Goal: Information Seeking & Learning: Learn about a topic

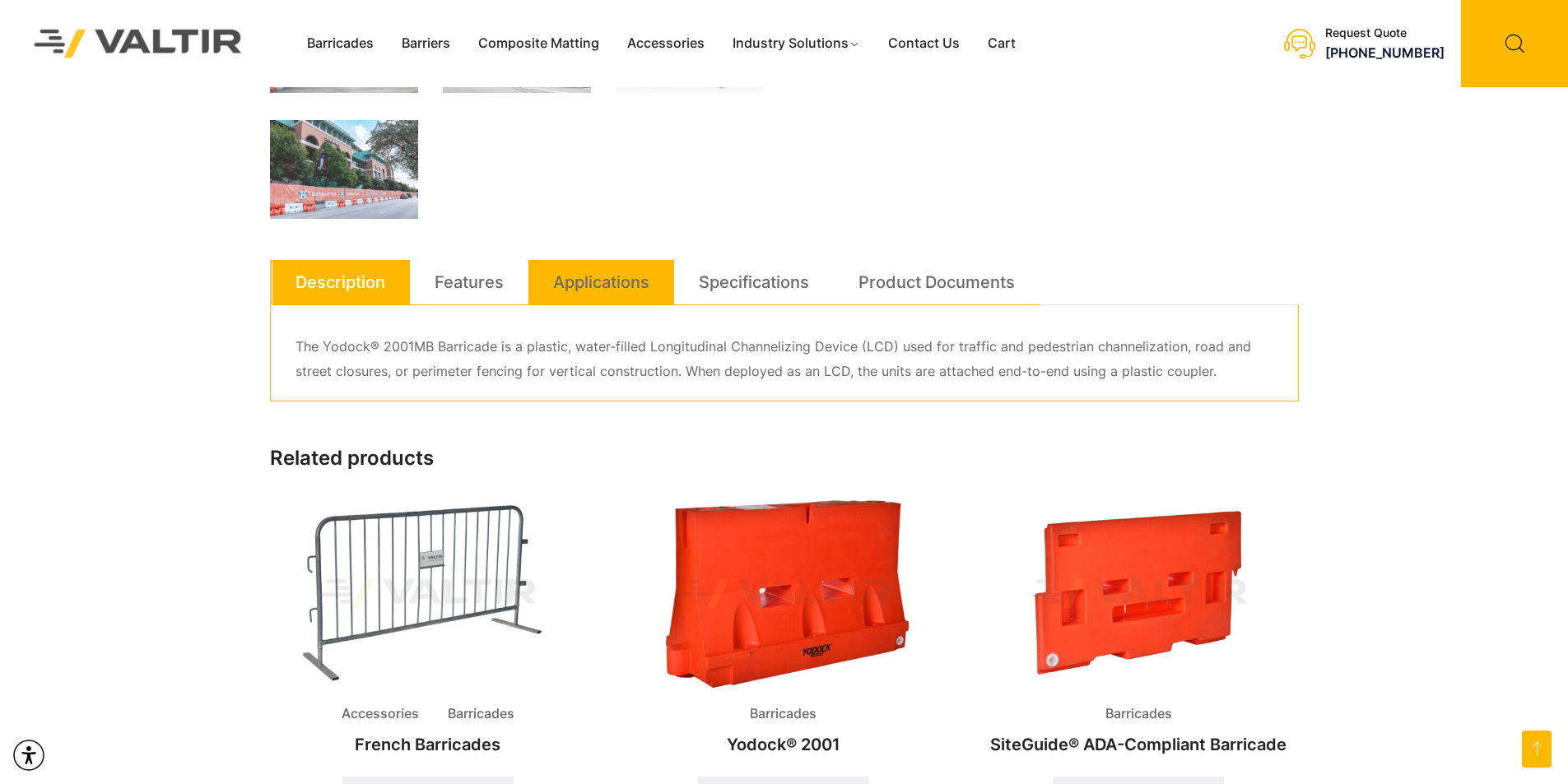
scroll to position [740, 0]
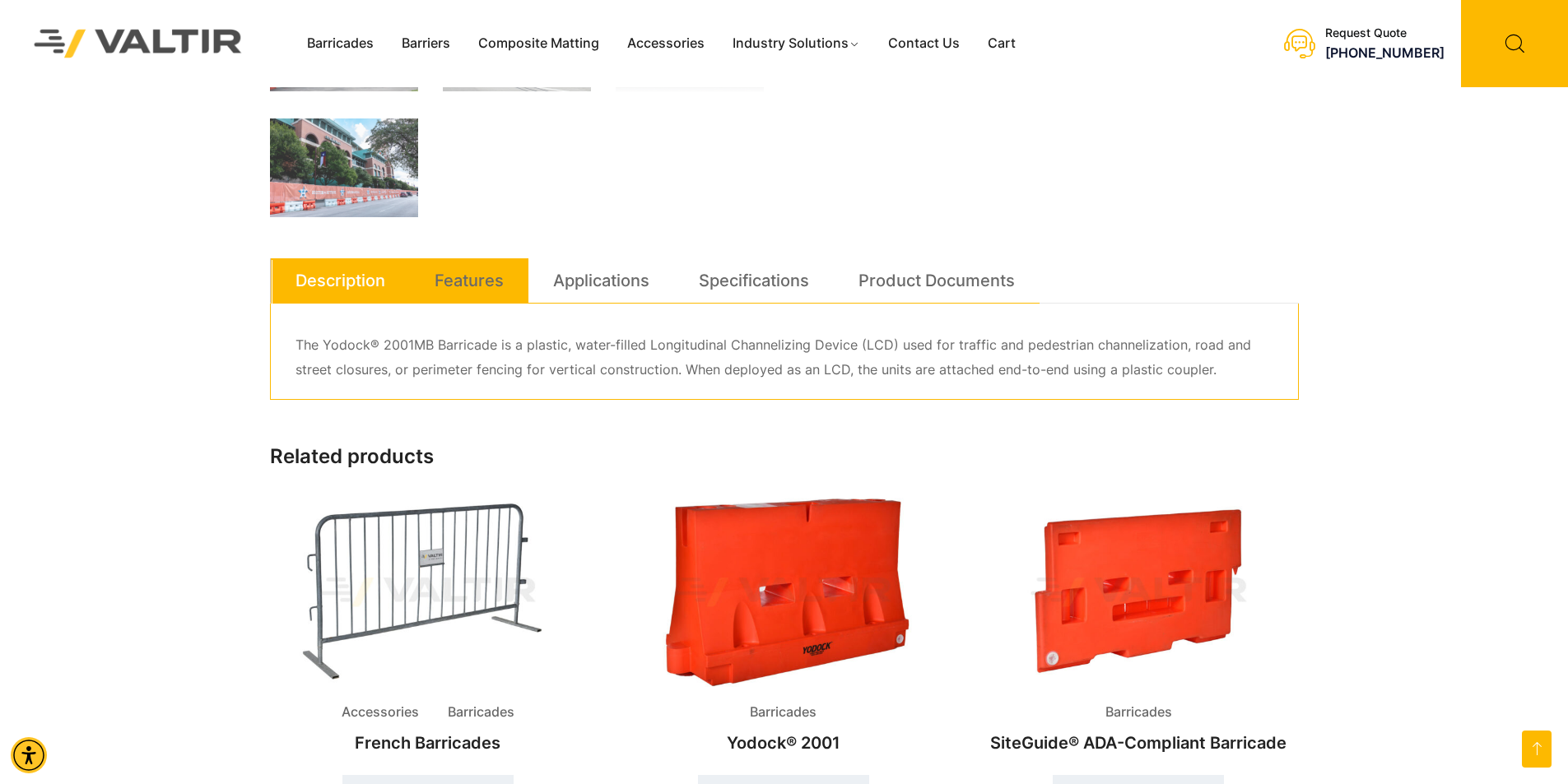
click at [505, 297] on li "Features" at bounding box center [469, 281] width 119 height 45
click at [451, 280] on link "Features" at bounding box center [469, 280] width 69 height 45
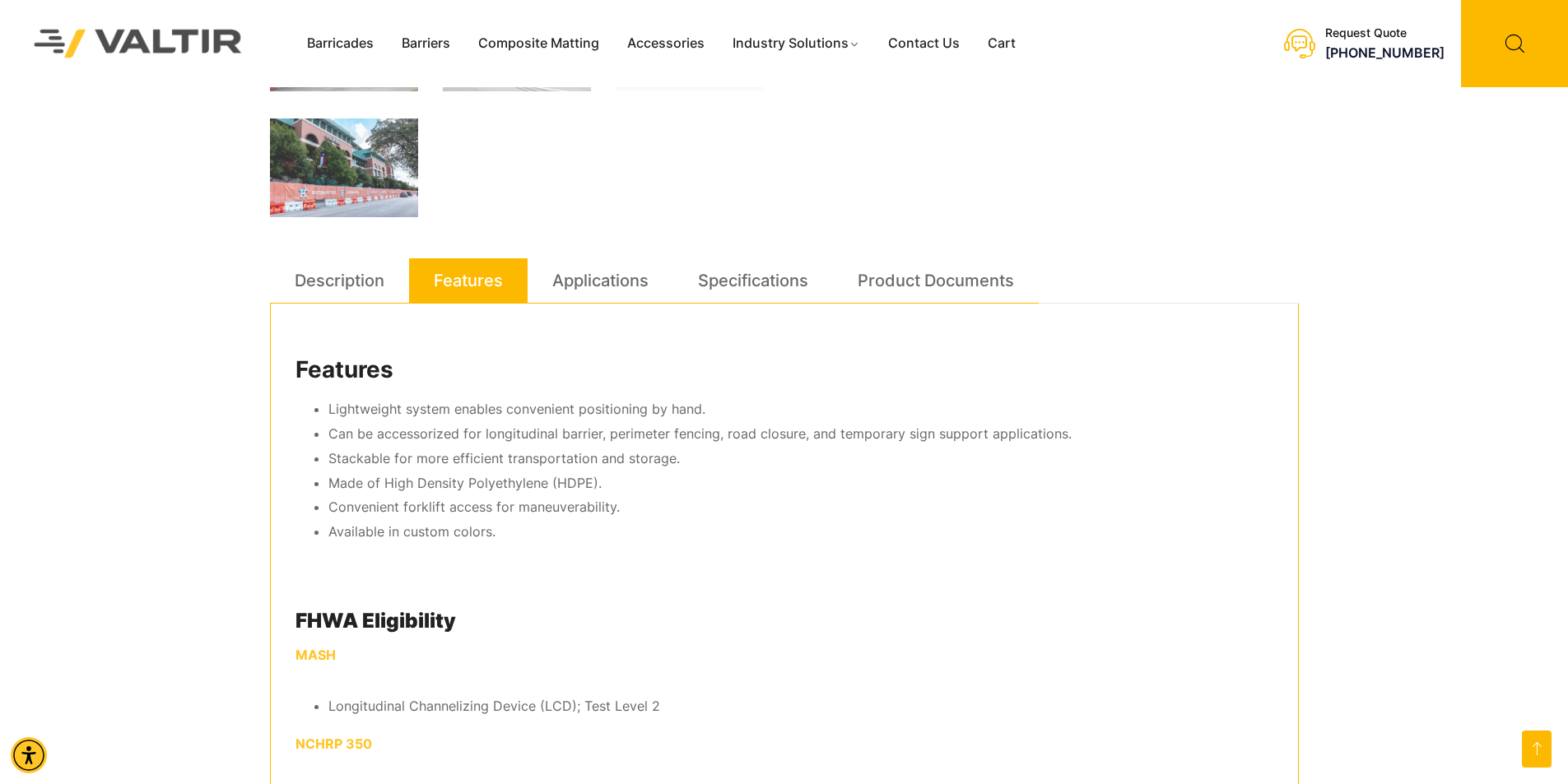
scroll to position [1069, 0]
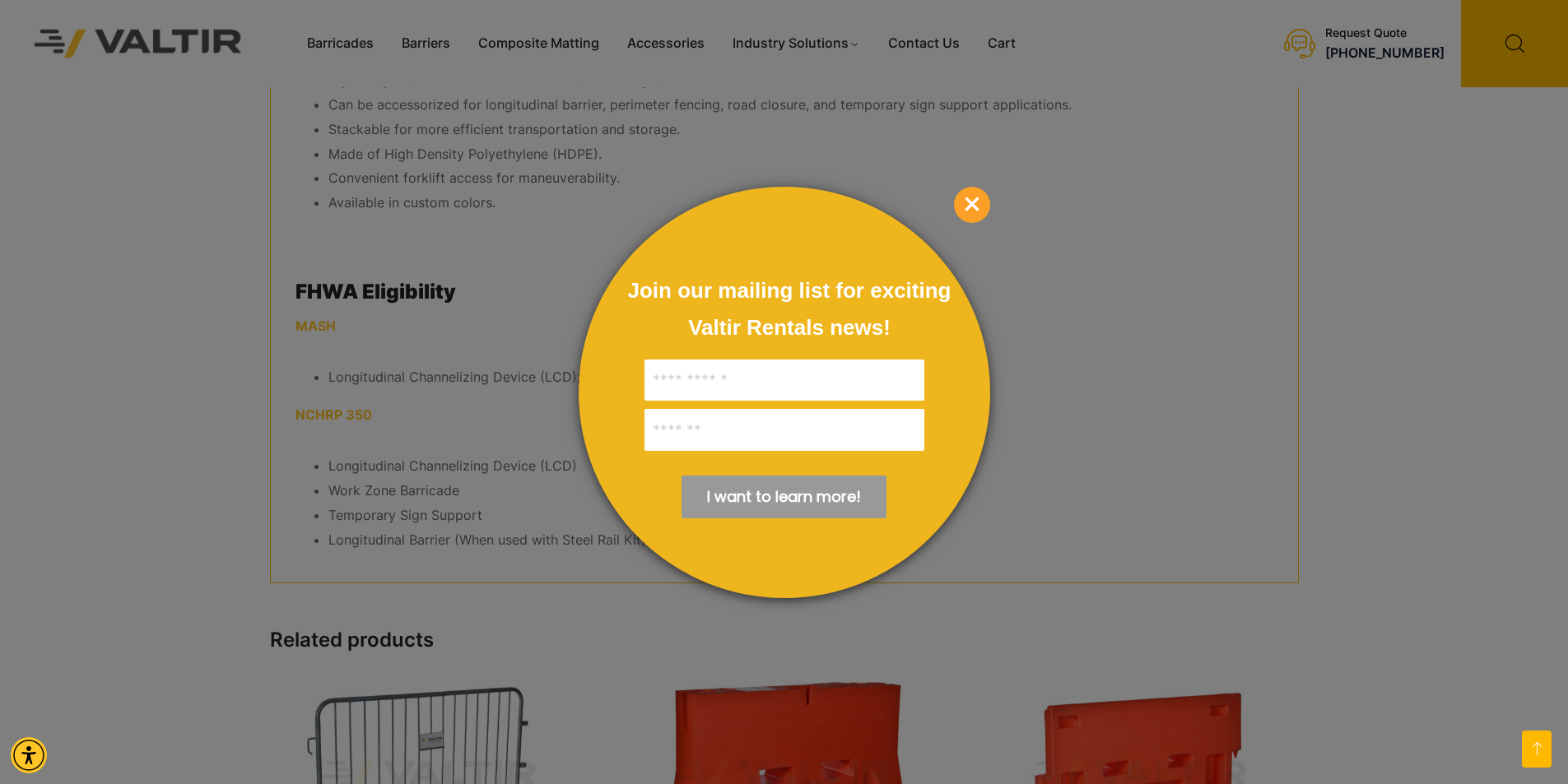
click at [963, 211] on span "×" at bounding box center [971, 204] width 36 height 36
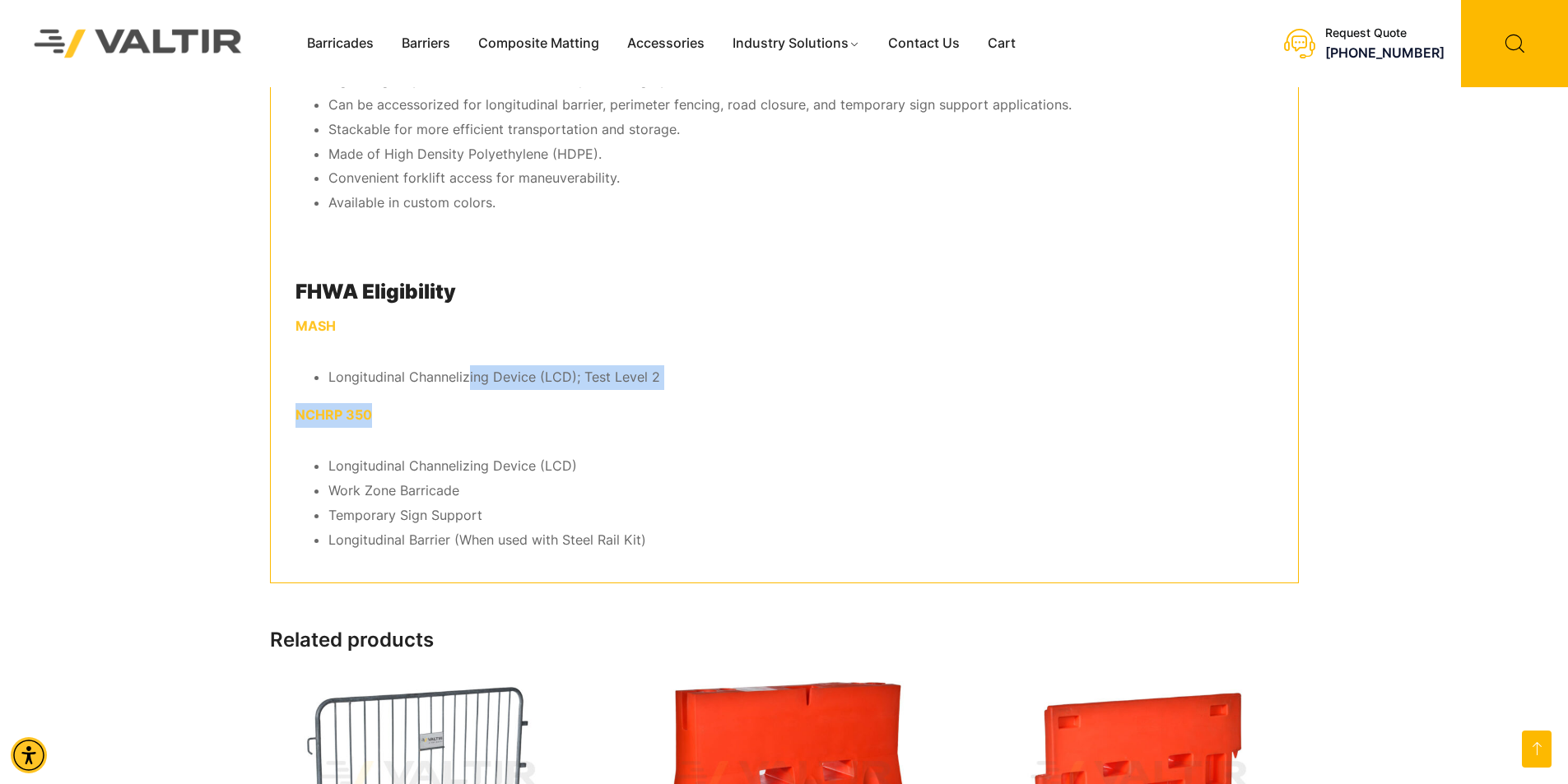
drag, startPoint x: 685, startPoint y: 379, endPoint x: 709, endPoint y: 394, distance: 28.3
click at [709, 394] on div "Features Lightweight system enables convenient positioning by hand. Can be acce…" at bounding box center [784, 279] width 1029 height 609
click at [702, 389] on li "Longitudinal Channelizing Device (LCD); Test Level 2" at bounding box center [801, 377] width 945 height 24
click at [682, 387] on li "Longitudinal Channelizing Device (LCD); Test Level 2" at bounding box center [801, 377] width 945 height 24
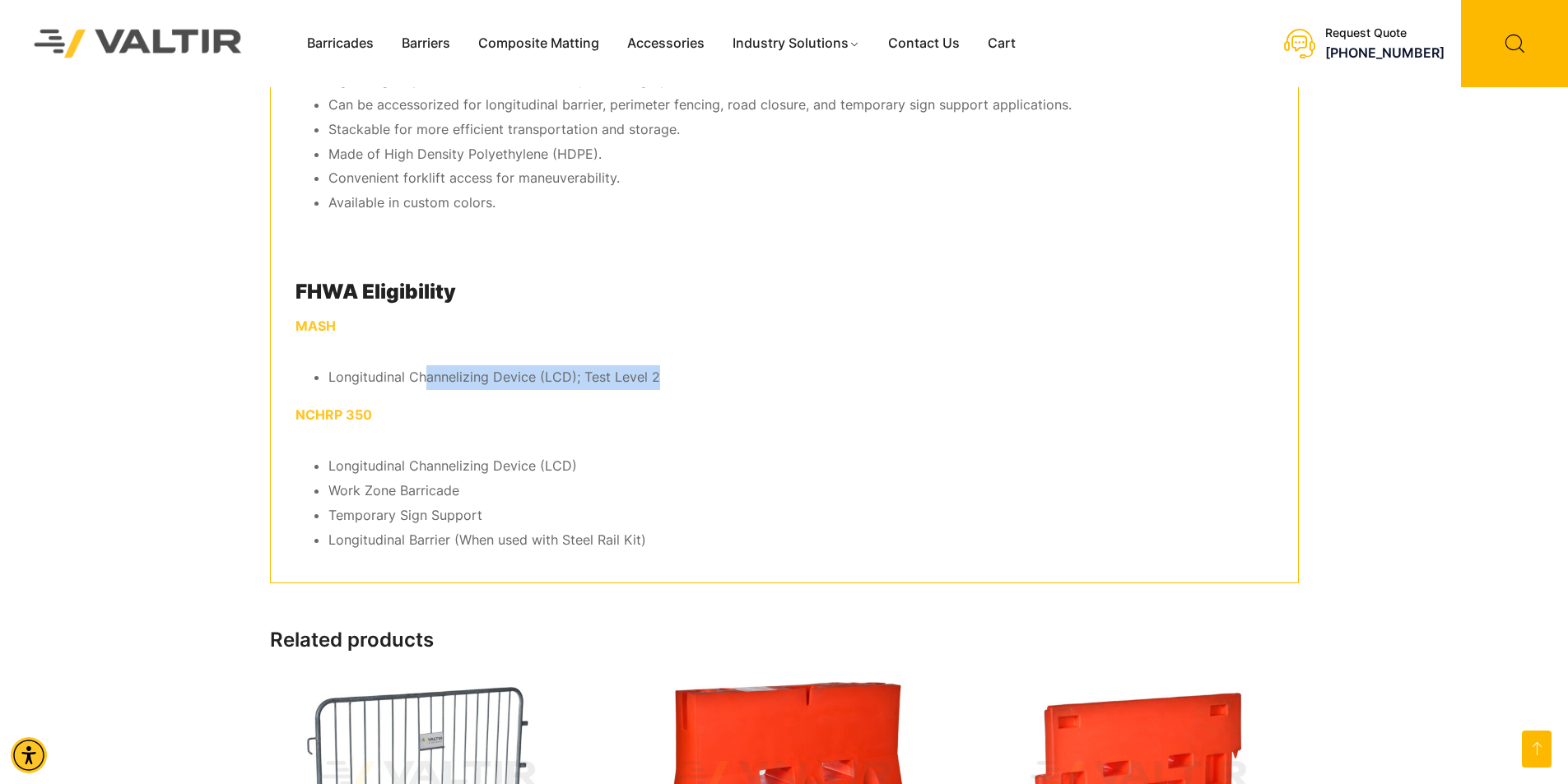
drag, startPoint x: 573, startPoint y: 375, endPoint x: 411, endPoint y: 368, distance: 162.2
click at [417, 368] on li "Longitudinal Channelizing Device (LCD); Test Level 2" at bounding box center [801, 377] width 945 height 24
click at [411, 368] on li "Longitudinal Channelizing Device (LCD); Test Level 2" at bounding box center [801, 377] width 945 height 24
drag, startPoint x: 656, startPoint y: 379, endPoint x: 467, endPoint y: 372, distance: 189.1
click at [485, 373] on li "Longitudinal Channelizing Device (LCD); Test Level 2" at bounding box center [801, 377] width 945 height 24
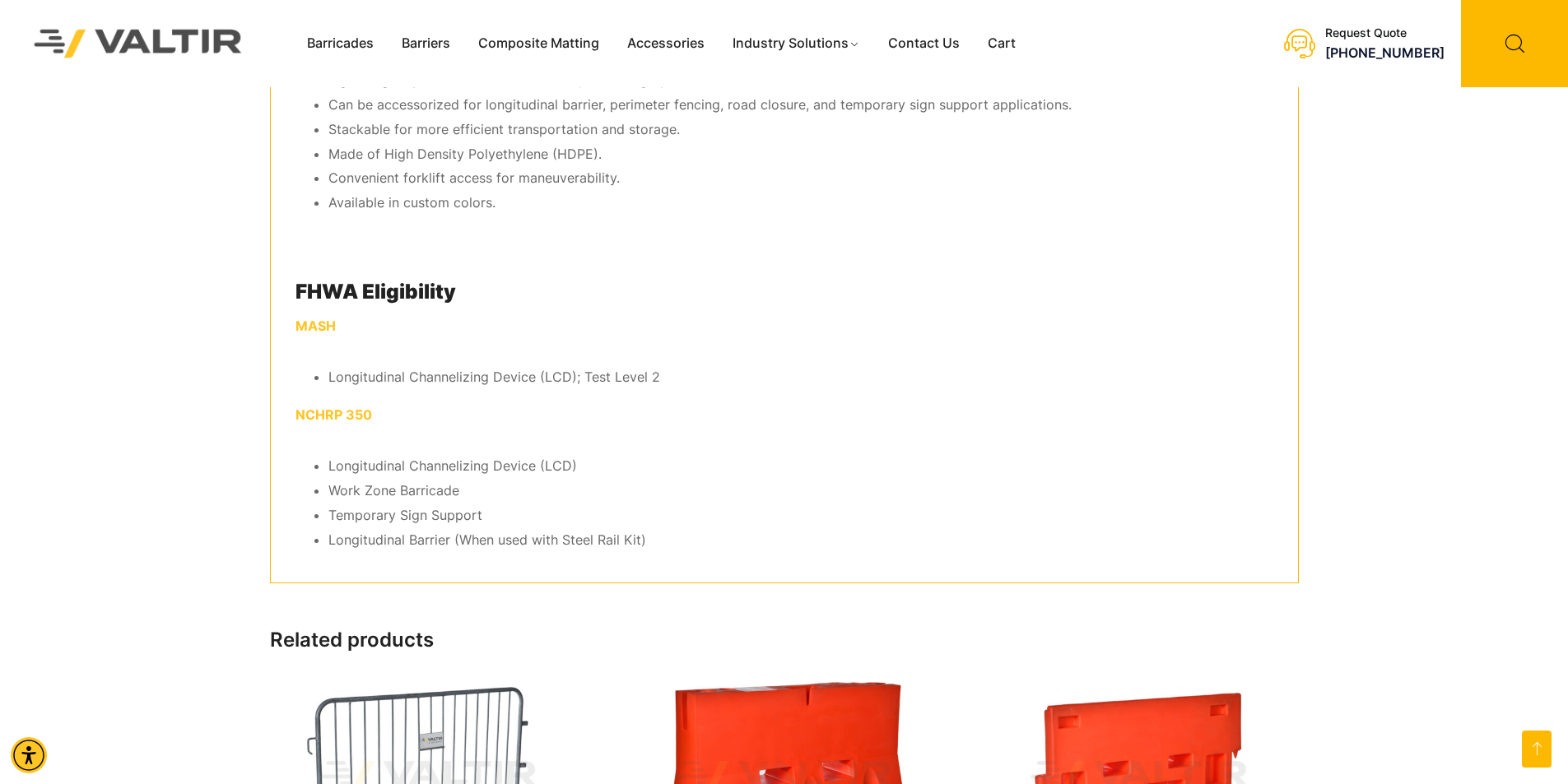
click at [456, 370] on li "Longitudinal Channelizing Device (LCD); Test Level 2" at bounding box center [801, 377] width 945 height 24
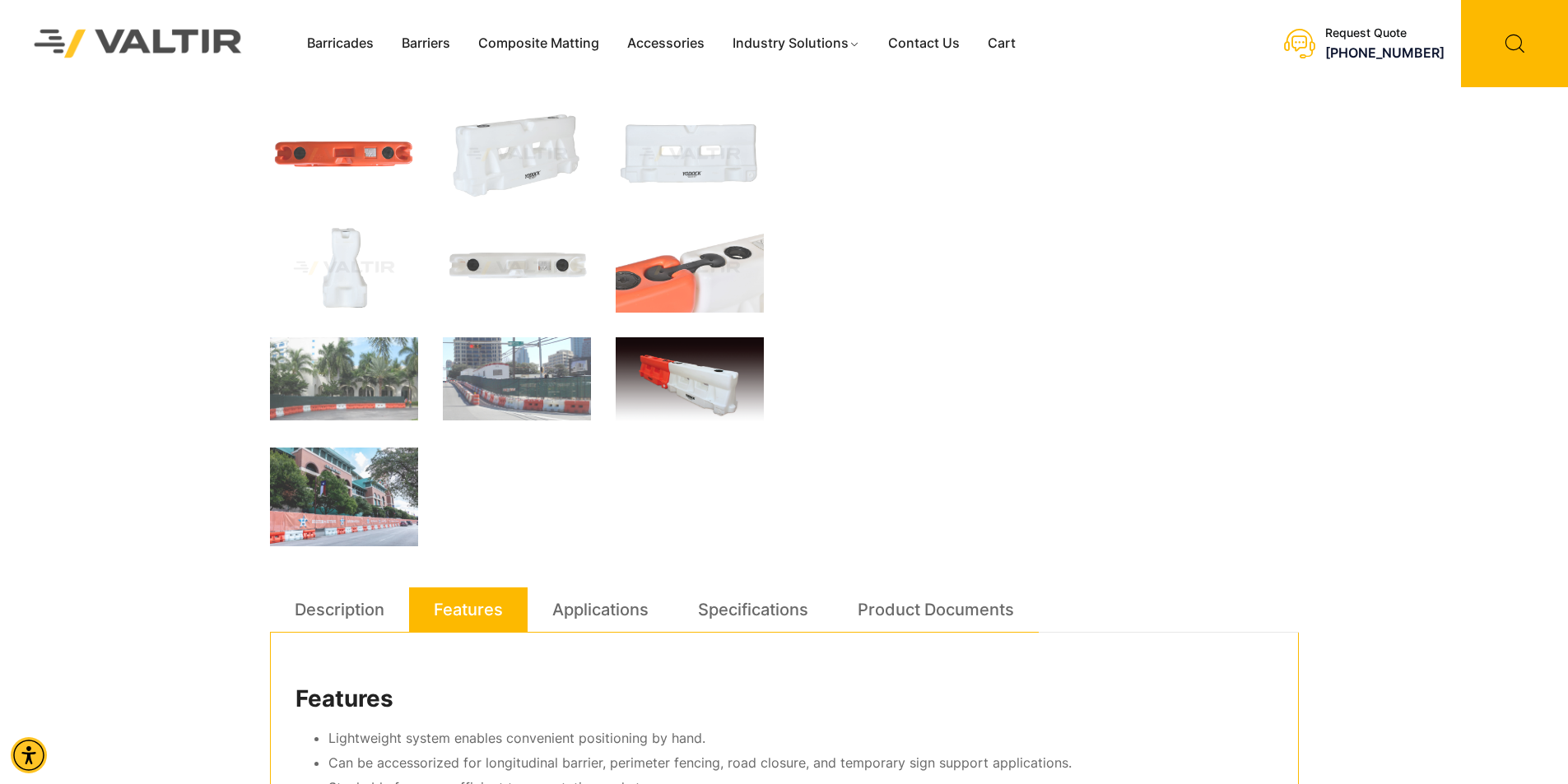
scroll to position [0, 0]
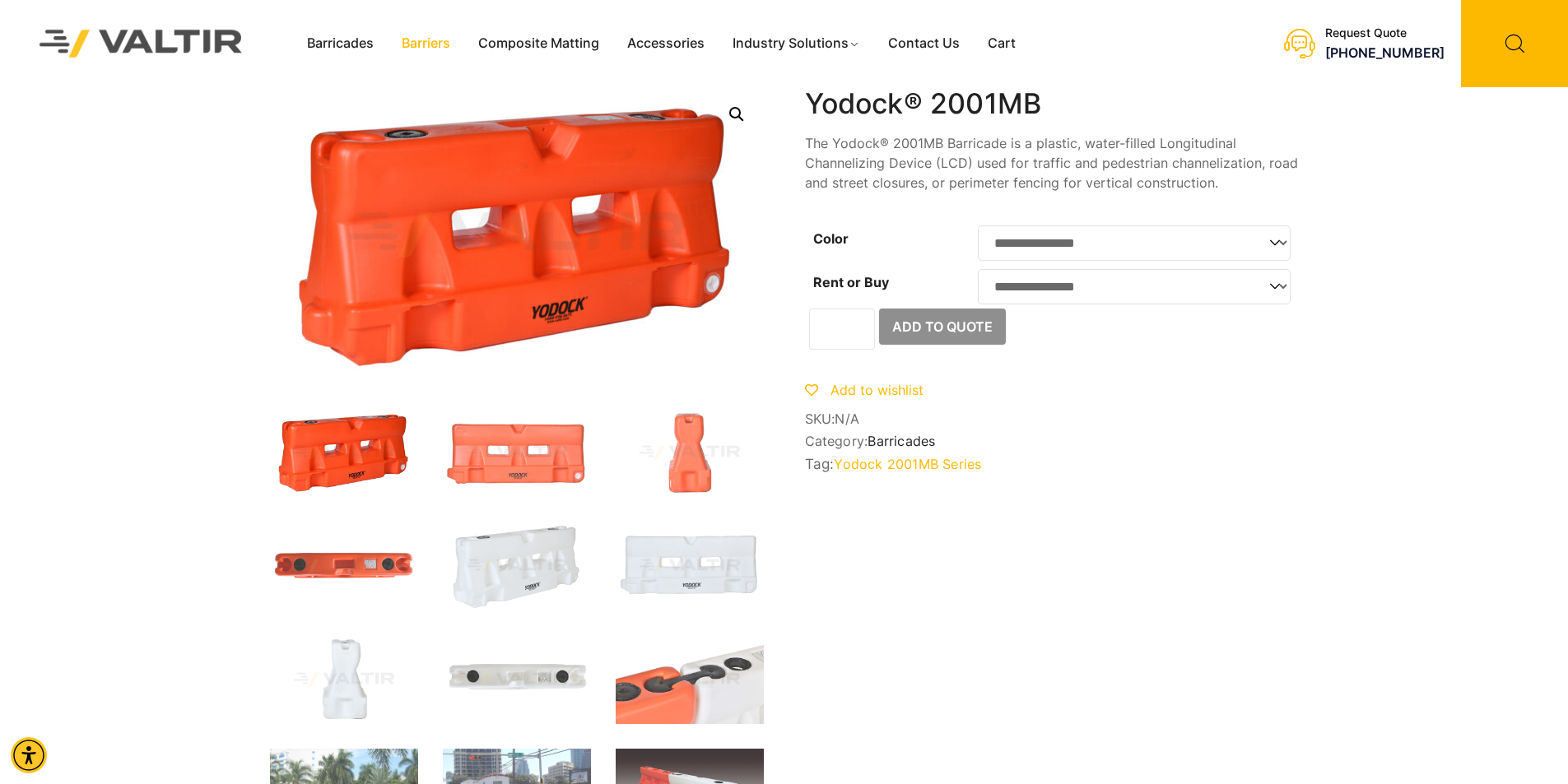
click at [411, 44] on link "Barriers" at bounding box center [426, 44] width 77 height 24
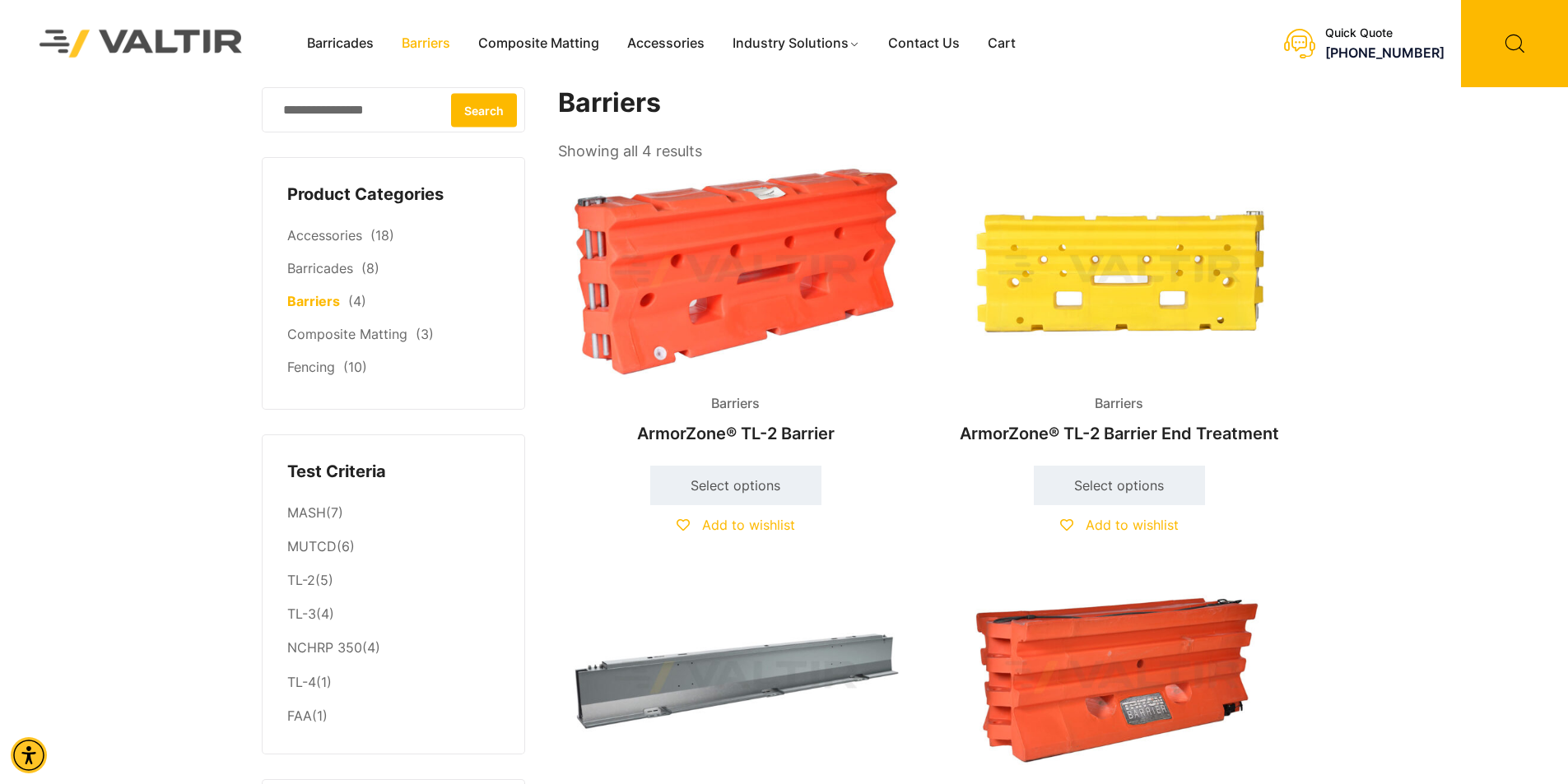
click at [832, 278] on img at bounding box center [736, 272] width 356 height 213
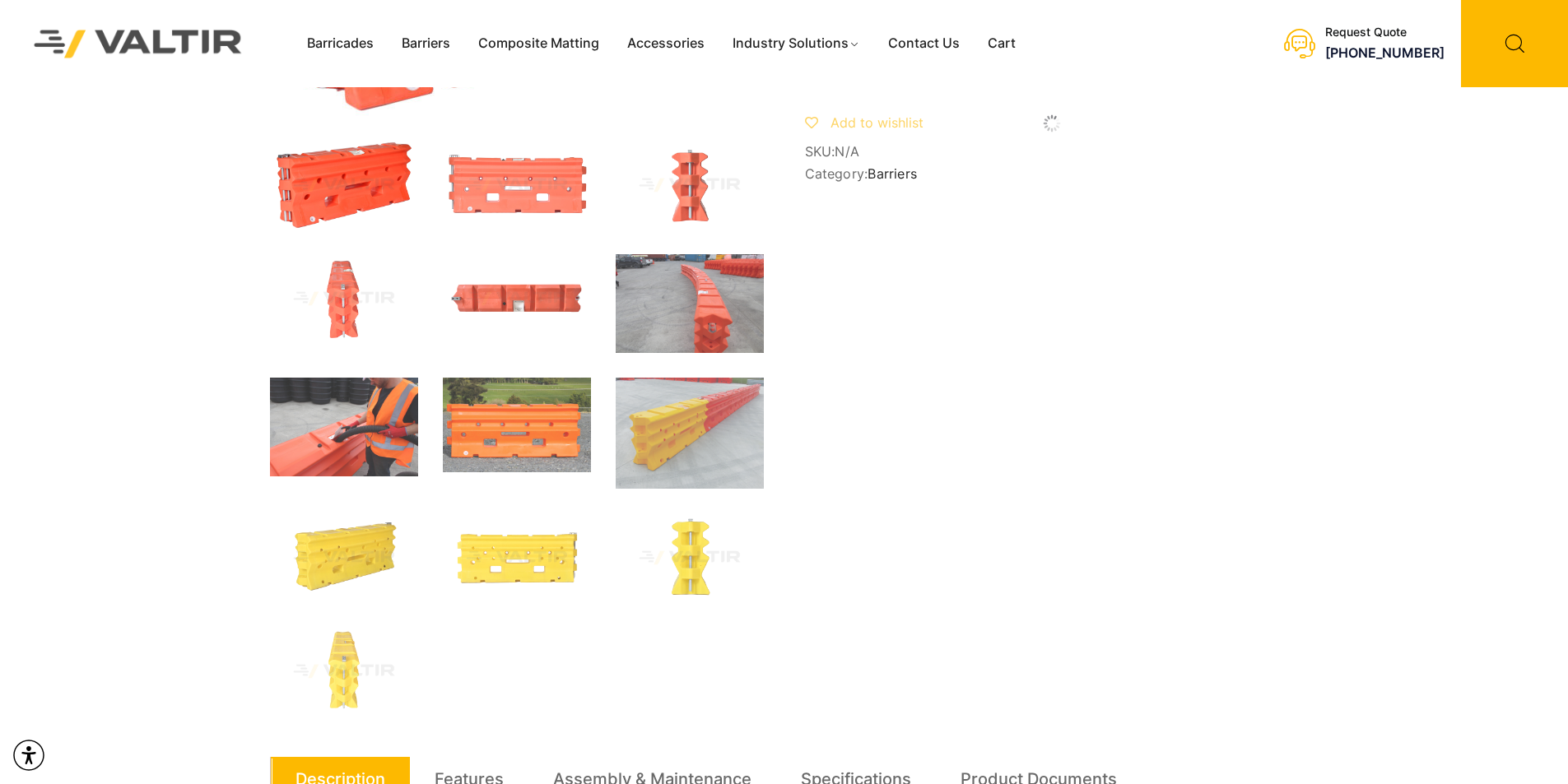
scroll to position [494, 0]
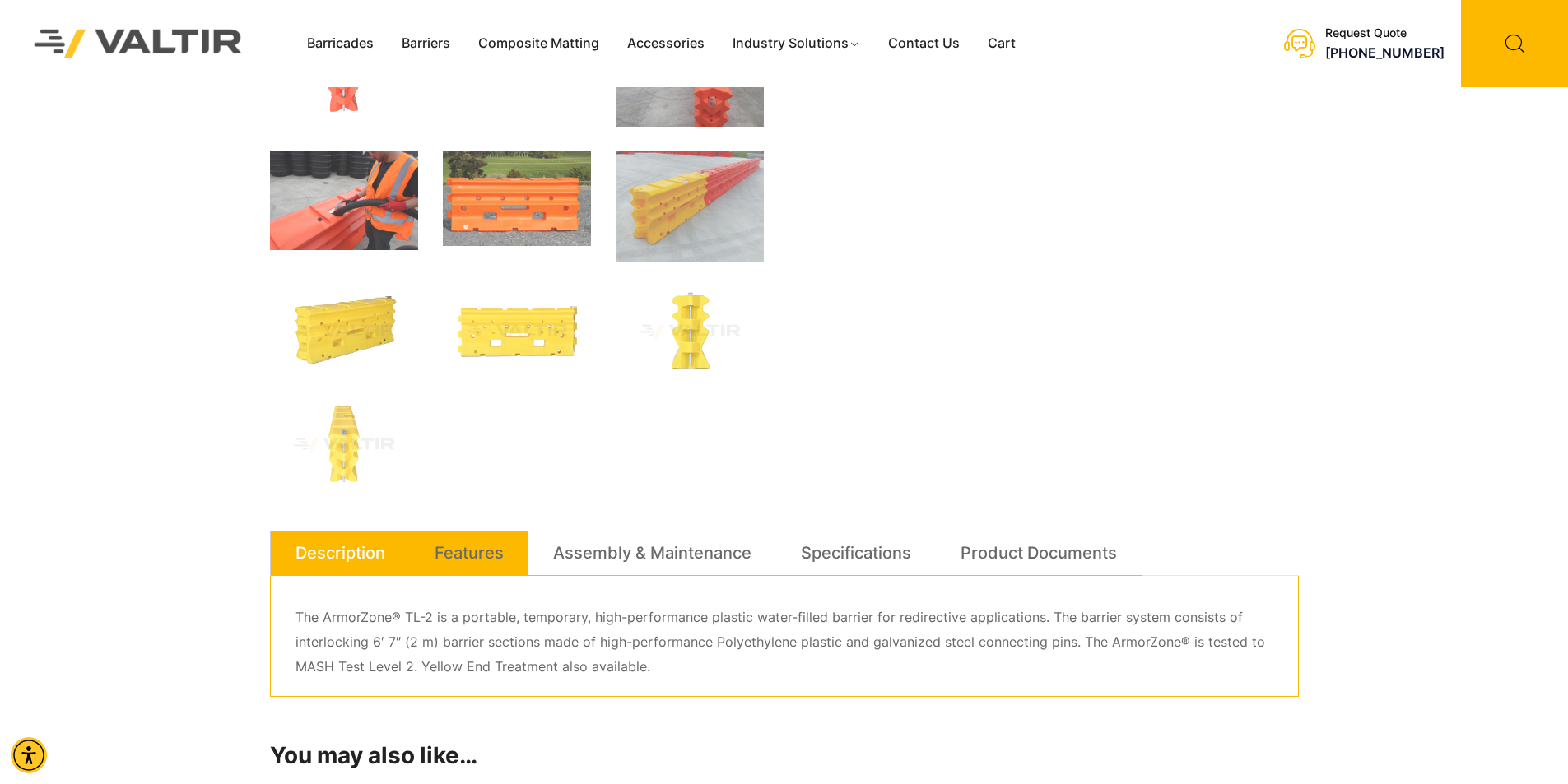
click at [494, 576] on div "Description Features Assembly & Maintenance Specifications Product Documents Th…" at bounding box center [784, 614] width 1029 height 166
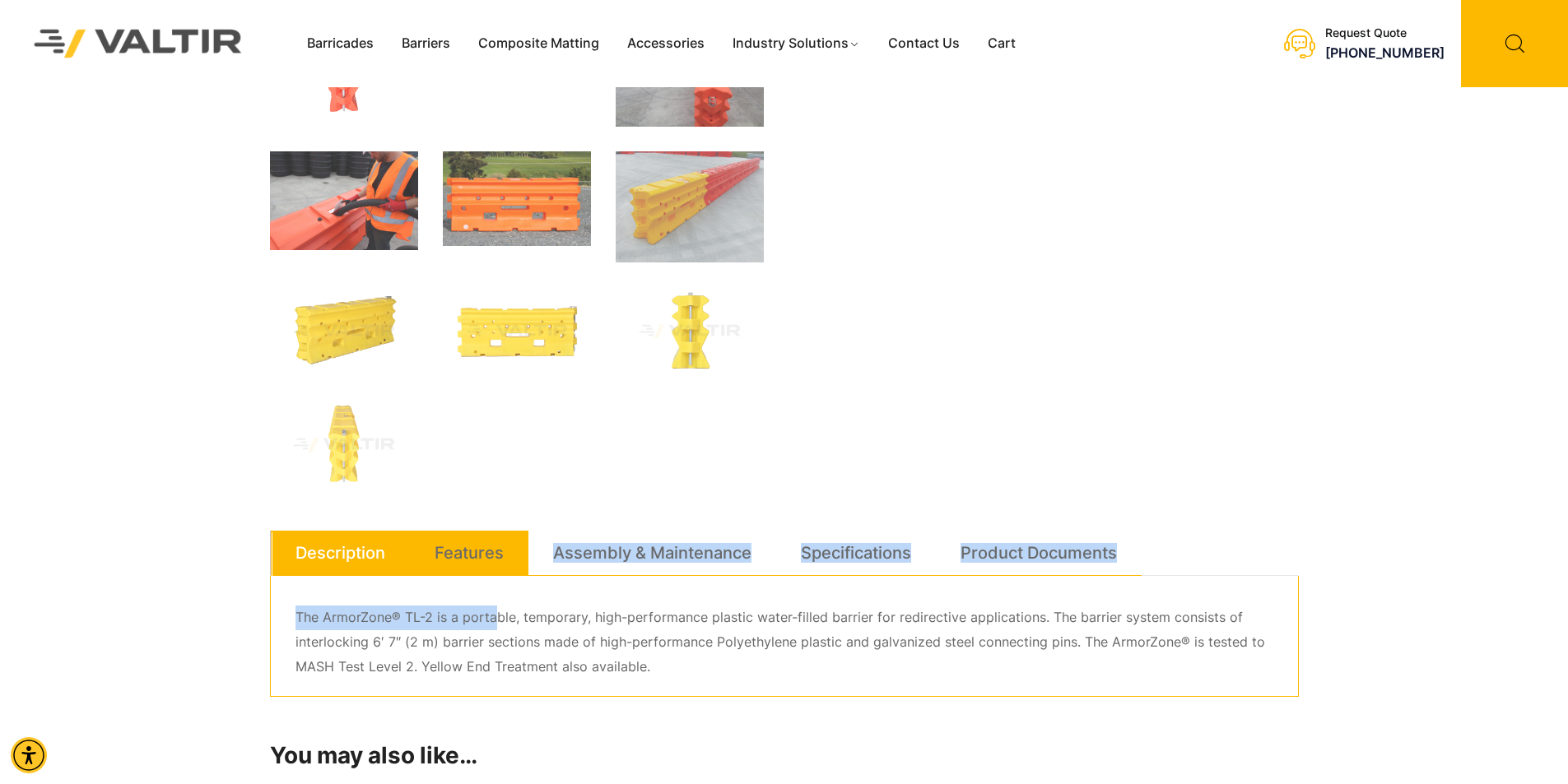
click at [484, 555] on link "Features" at bounding box center [469, 553] width 69 height 45
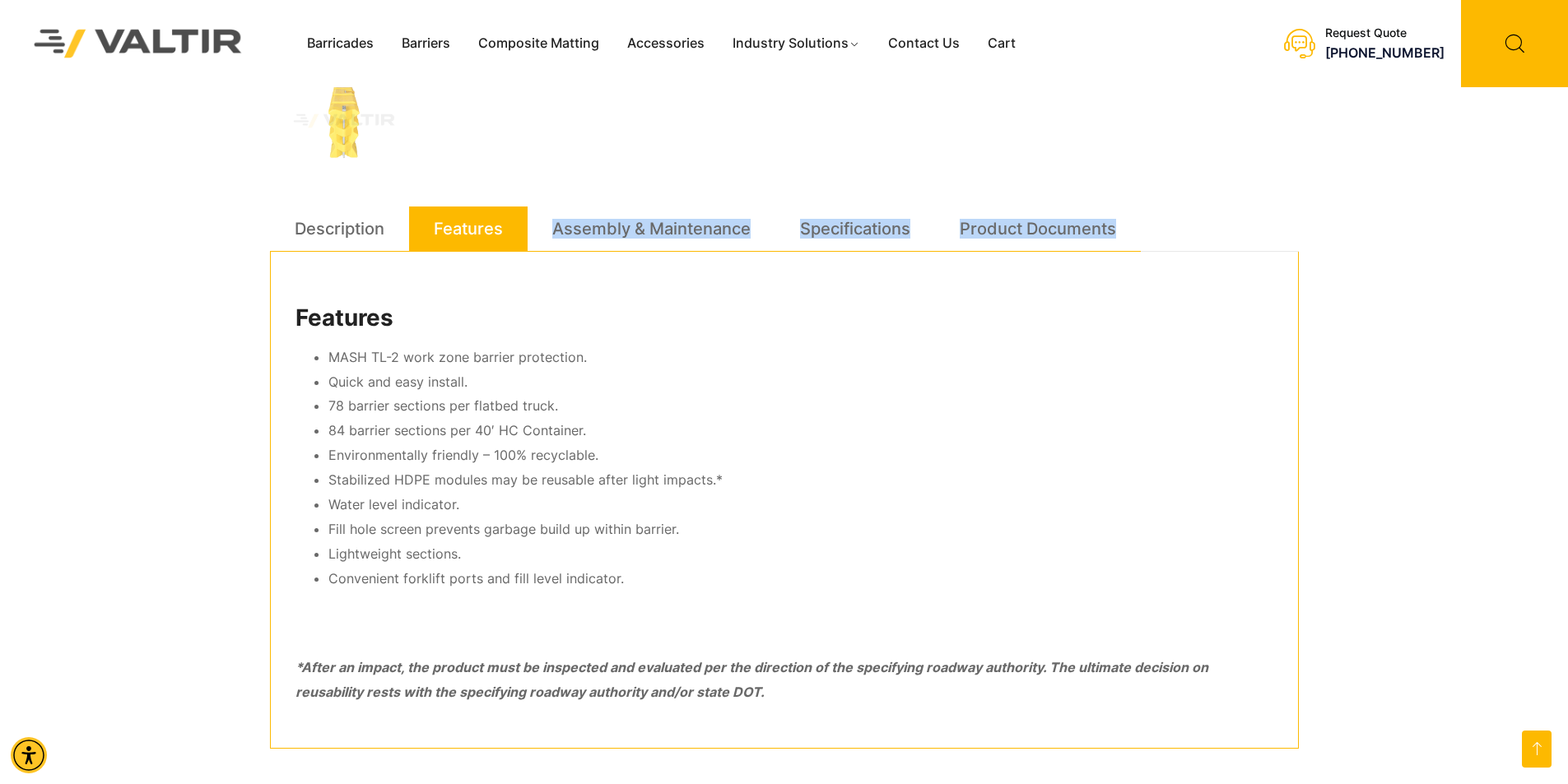
scroll to position [740, 0]
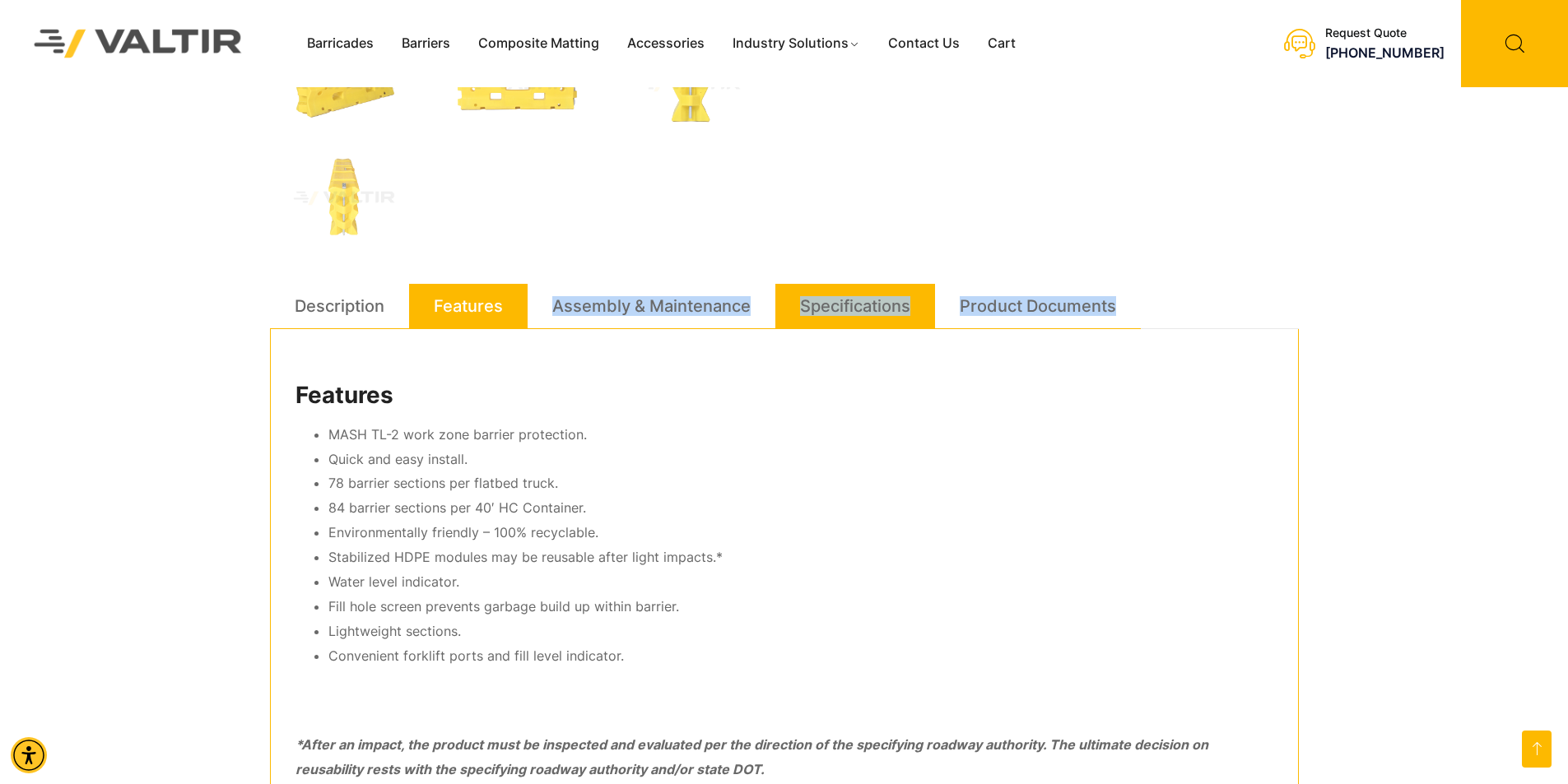
click at [821, 303] on link "Specifications" at bounding box center [855, 306] width 110 height 45
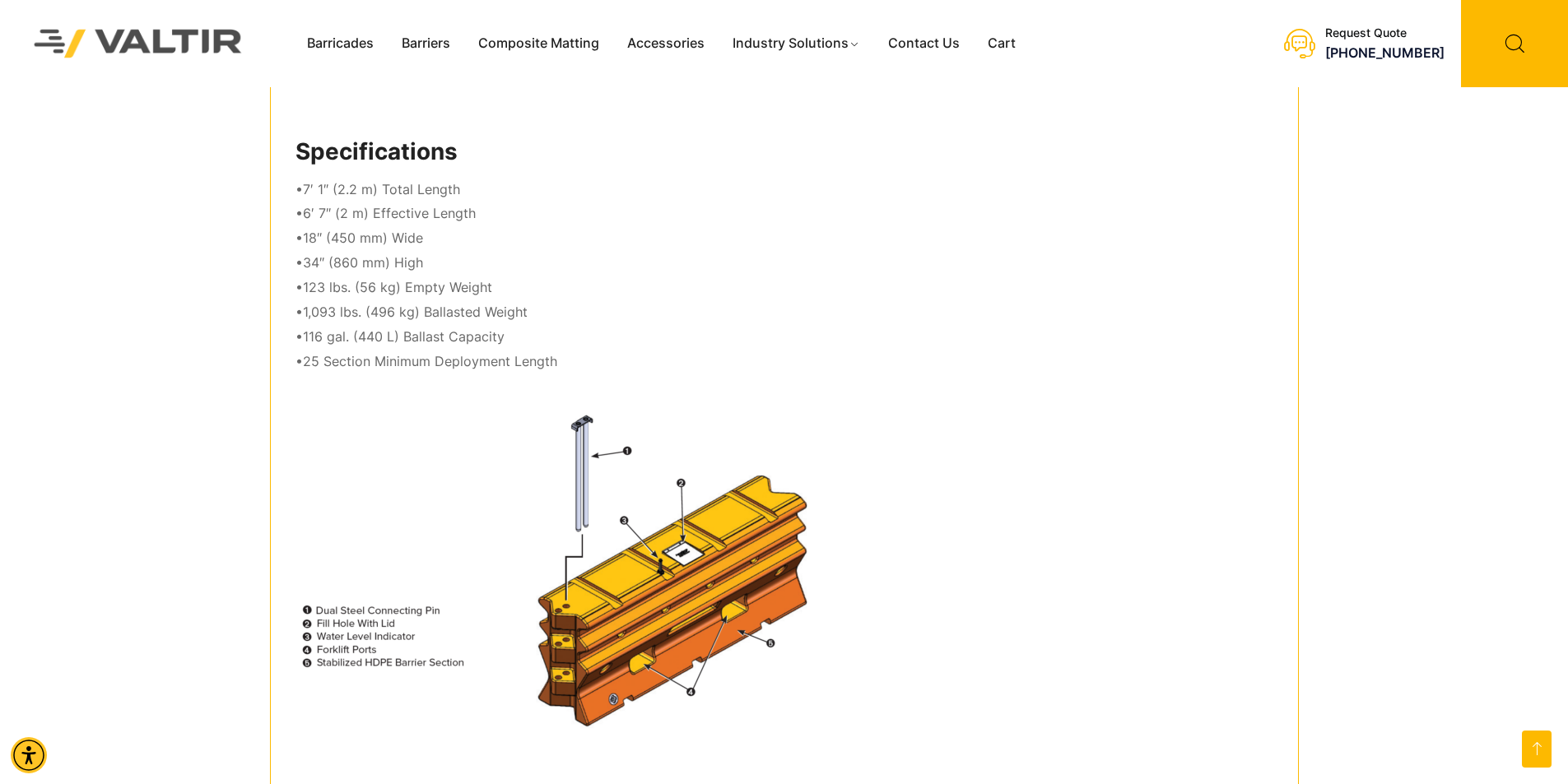
scroll to position [823, 0]
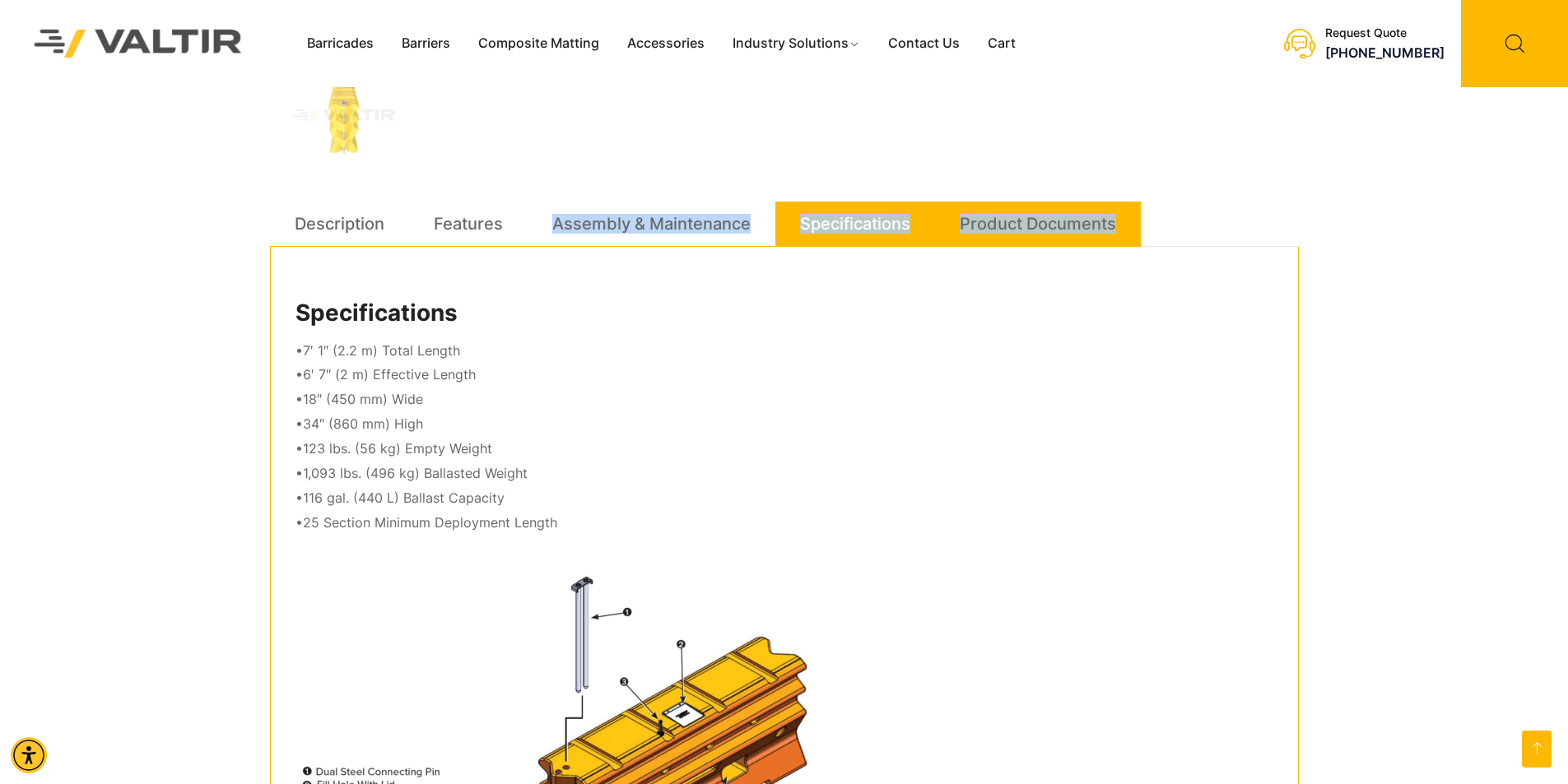
click at [1026, 219] on link "Product Documents" at bounding box center [1038, 224] width 156 height 45
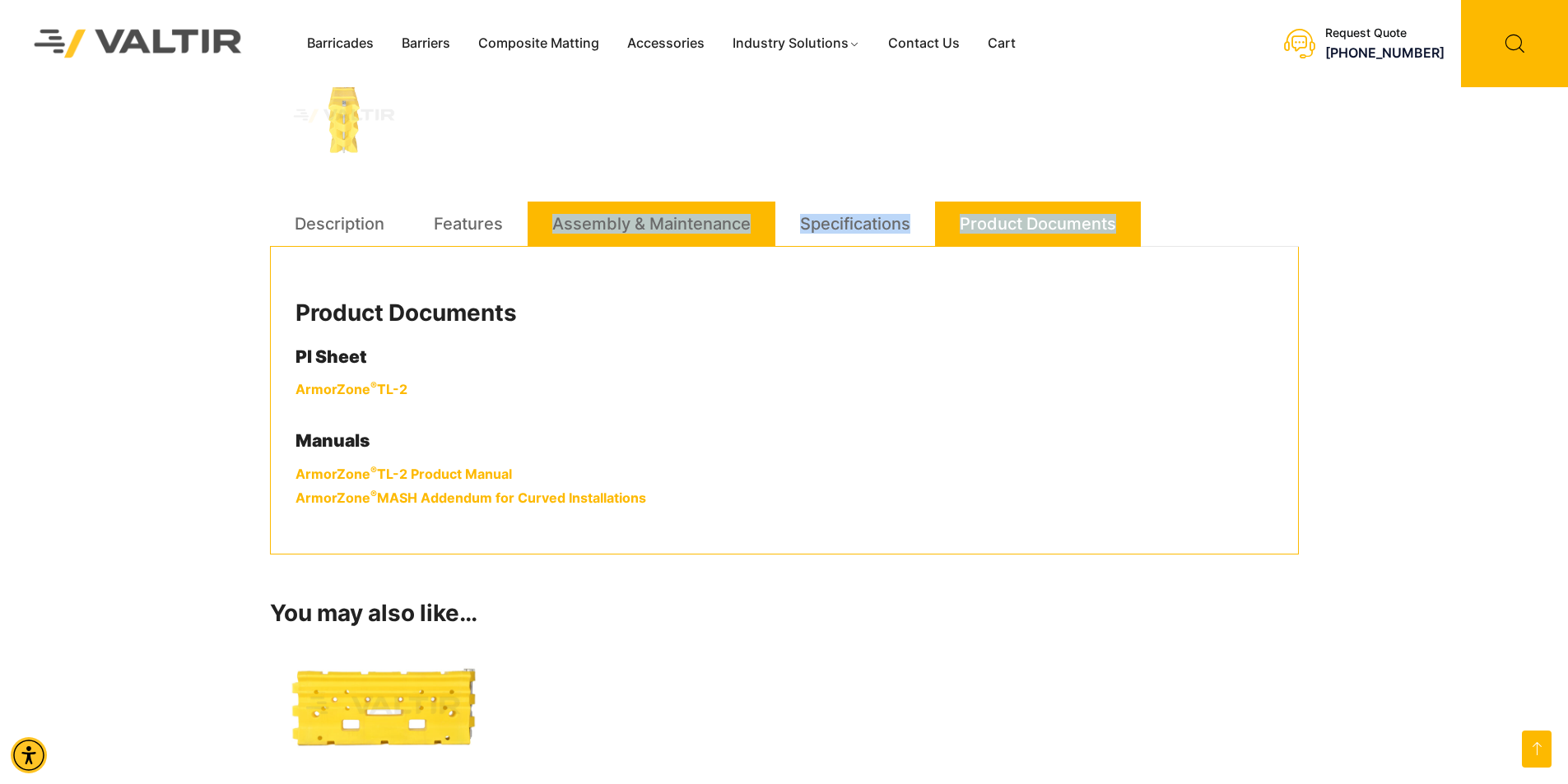
click at [700, 220] on link "Assembly & Maintenance" at bounding box center [651, 224] width 198 height 45
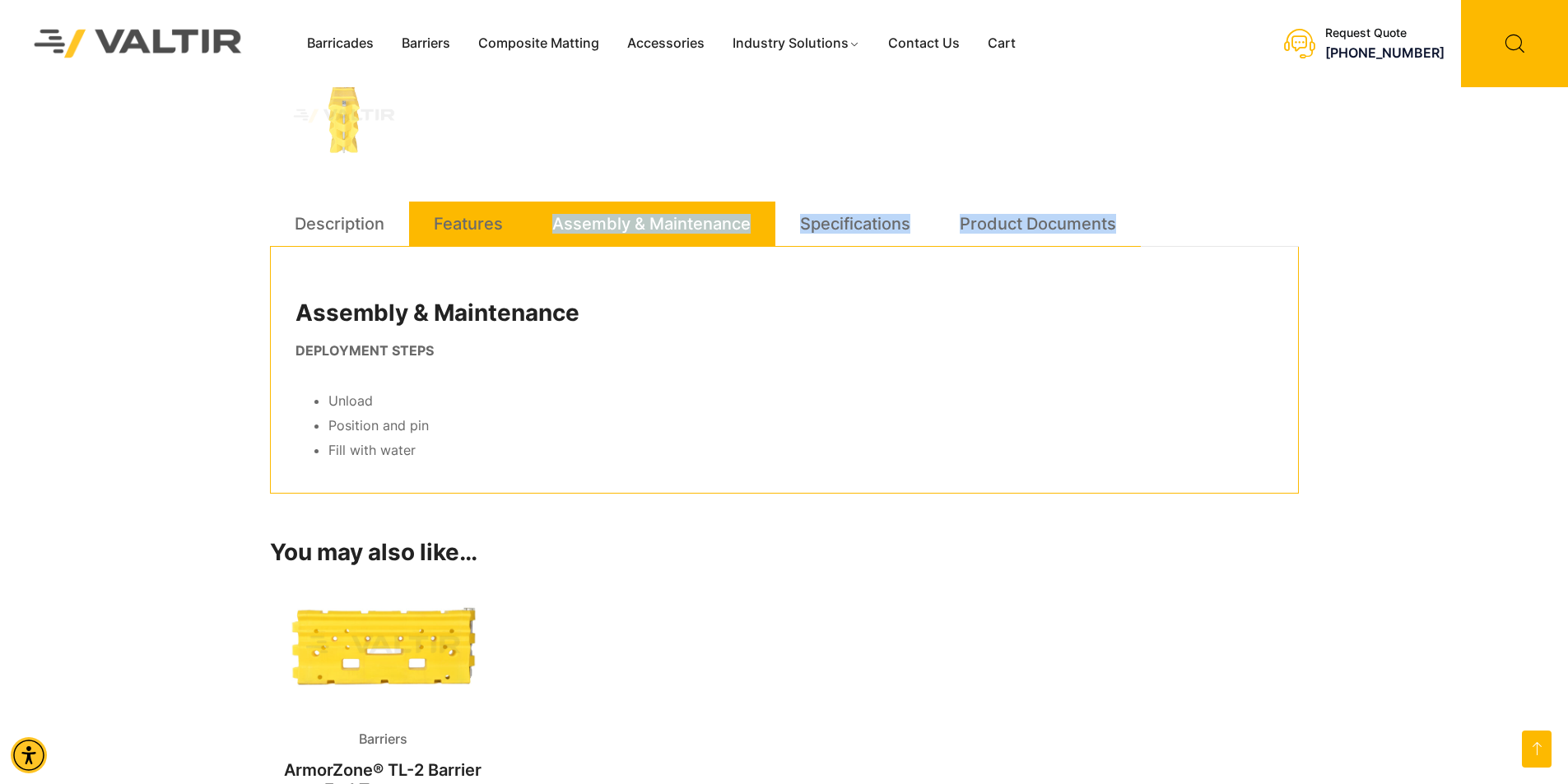
click at [457, 212] on link "Features" at bounding box center [468, 224] width 69 height 45
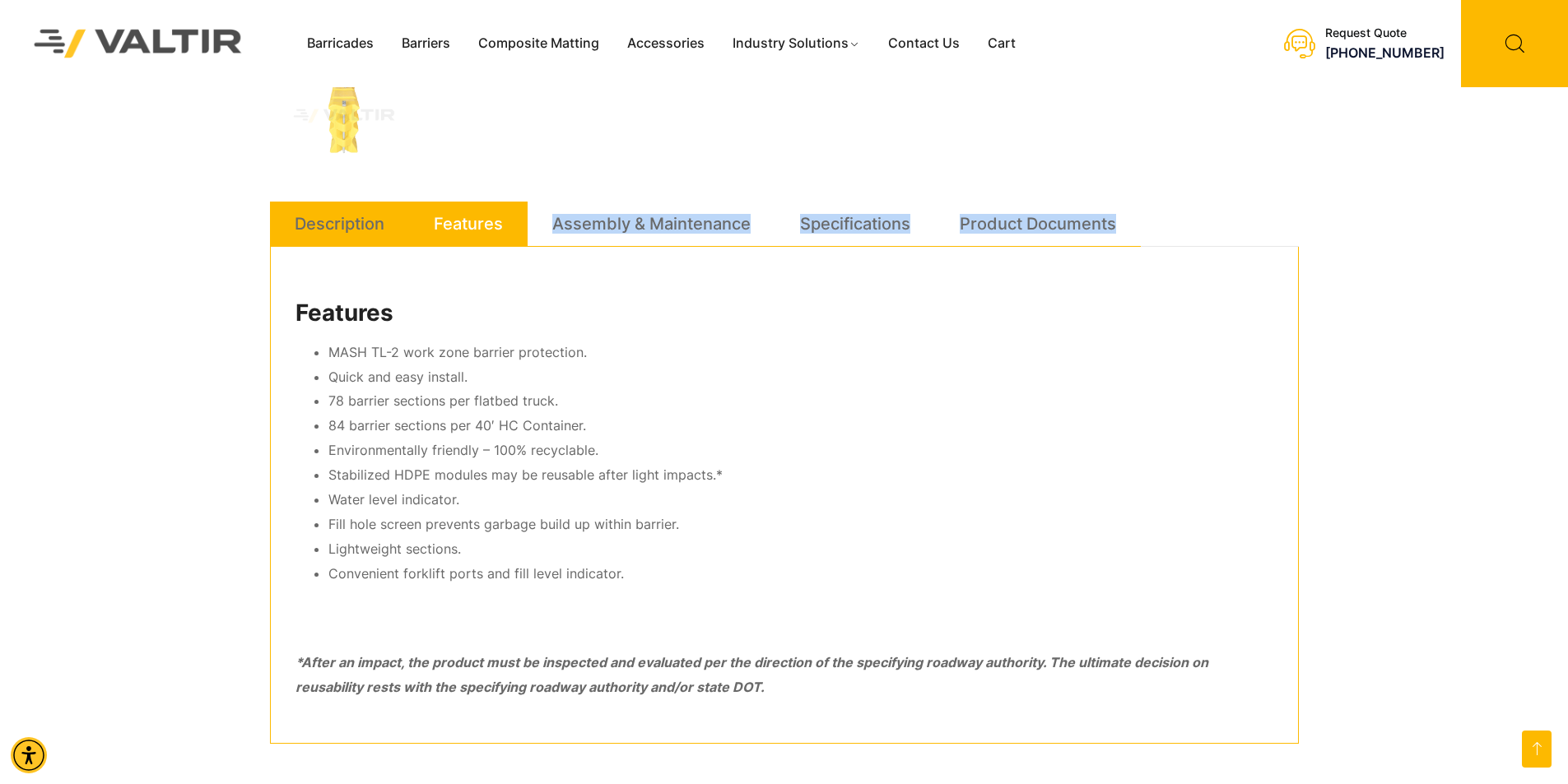
click at [365, 220] on link "Description" at bounding box center [339, 224] width 90 height 45
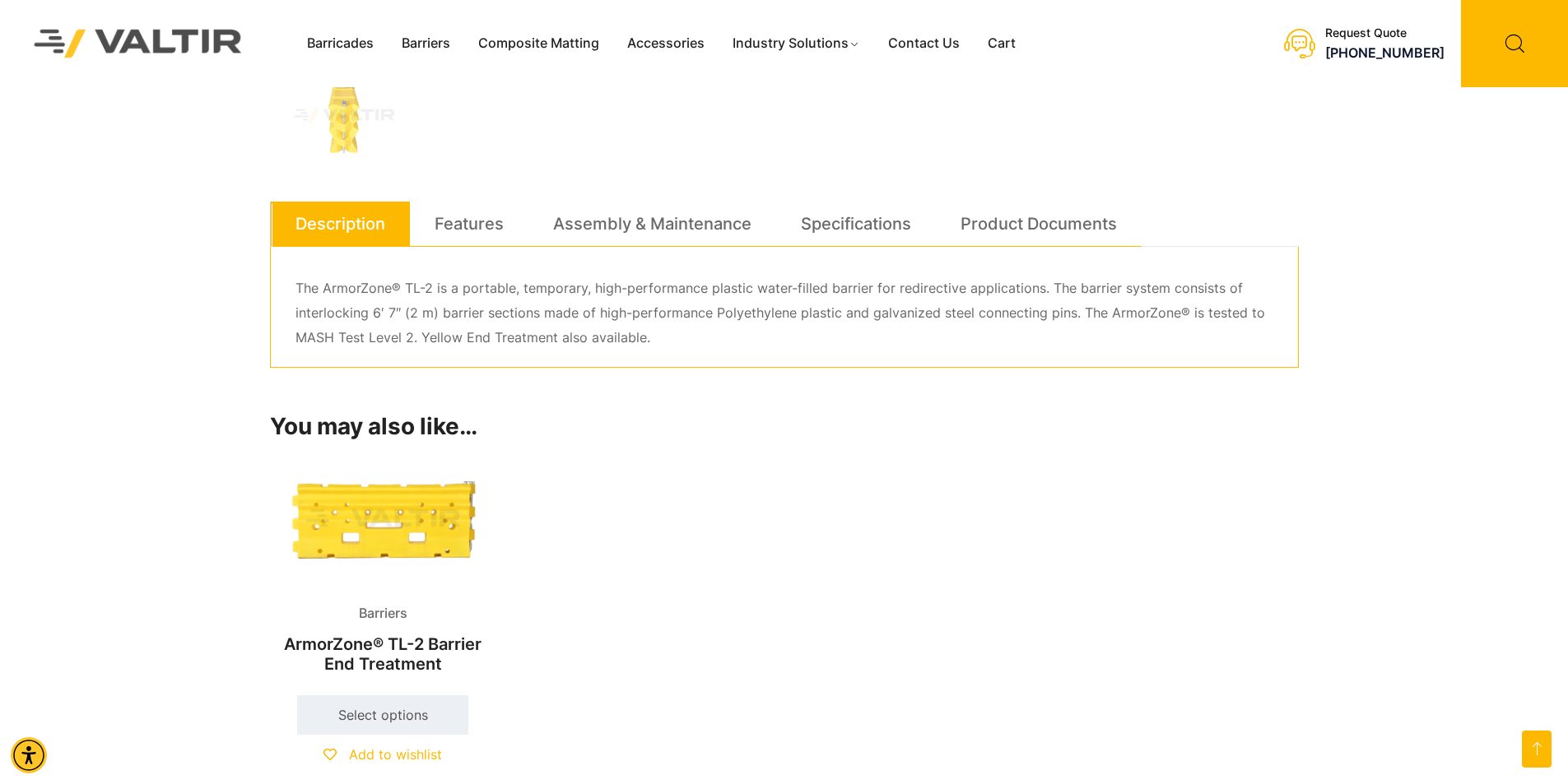
click at [692, 350] on p "The ArmorZone® TL-2 is a portable, temporary, high-performance plastic water-fi…" at bounding box center [784, 313] width 978 height 74
drag, startPoint x: 324, startPoint y: 335, endPoint x: 480, endPoint y: 345, distance: 156.3
click at [480, 345] on p "The ArmorZone® TL-2 is a portable, temporary, high-performance plastic water-fi…" at bounding box center [784, 313] width 978 height 74
click at [481, 345] on p "The ArmorZone® TL-2 is a portable, temporary, high-performance plastic water-fi…" at bounding box center [784, 313] width 978 height 74
click at [494, 254] on div "The ArmorZone® TL-2 is a portable, temporary, high-performance plastic water-fi…" at bounding box center [784, 307] width 1029 height 121
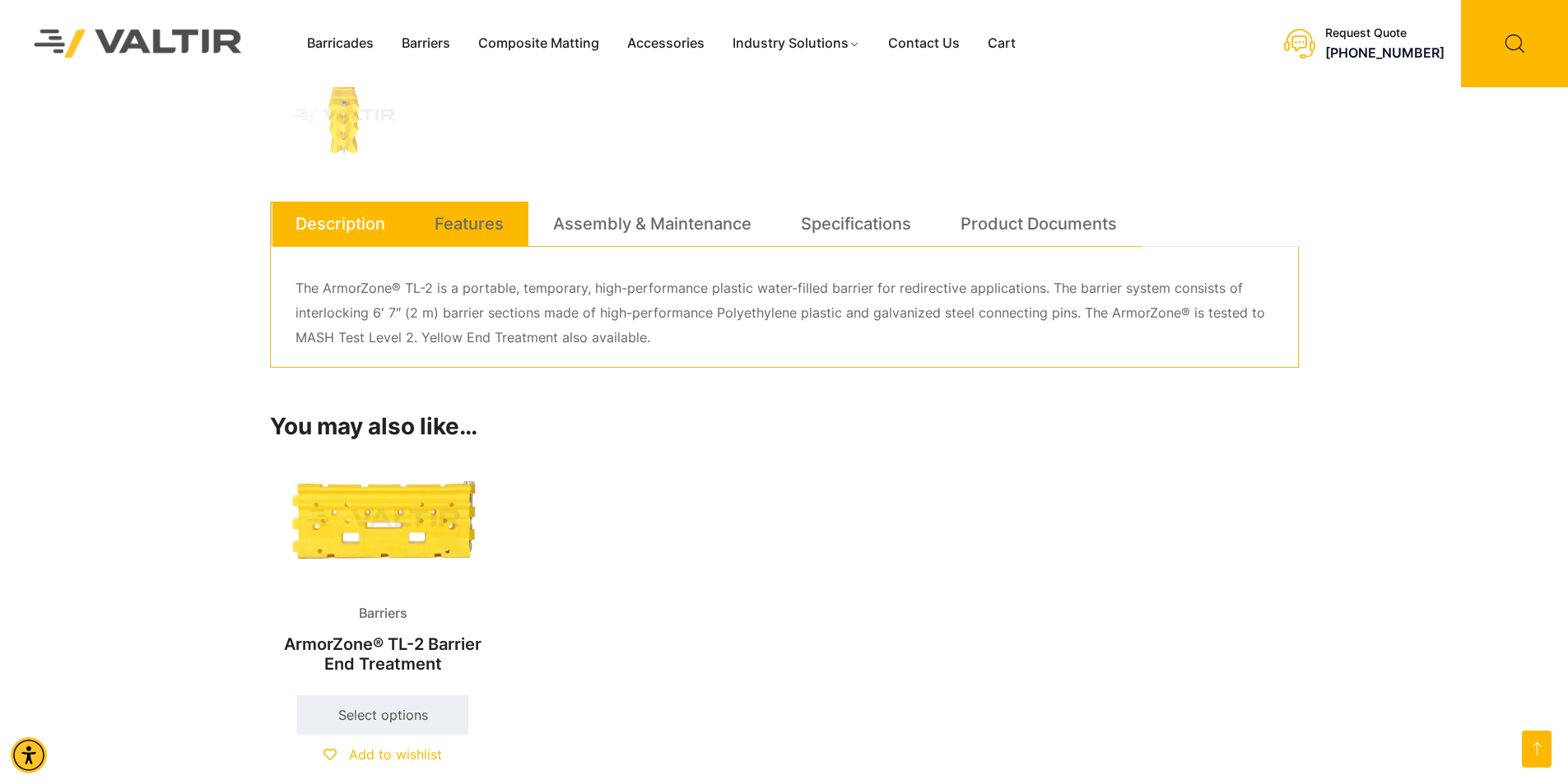
click at [500, 234] on link "Features" at bounding box center [469, 224] width 69 height 45
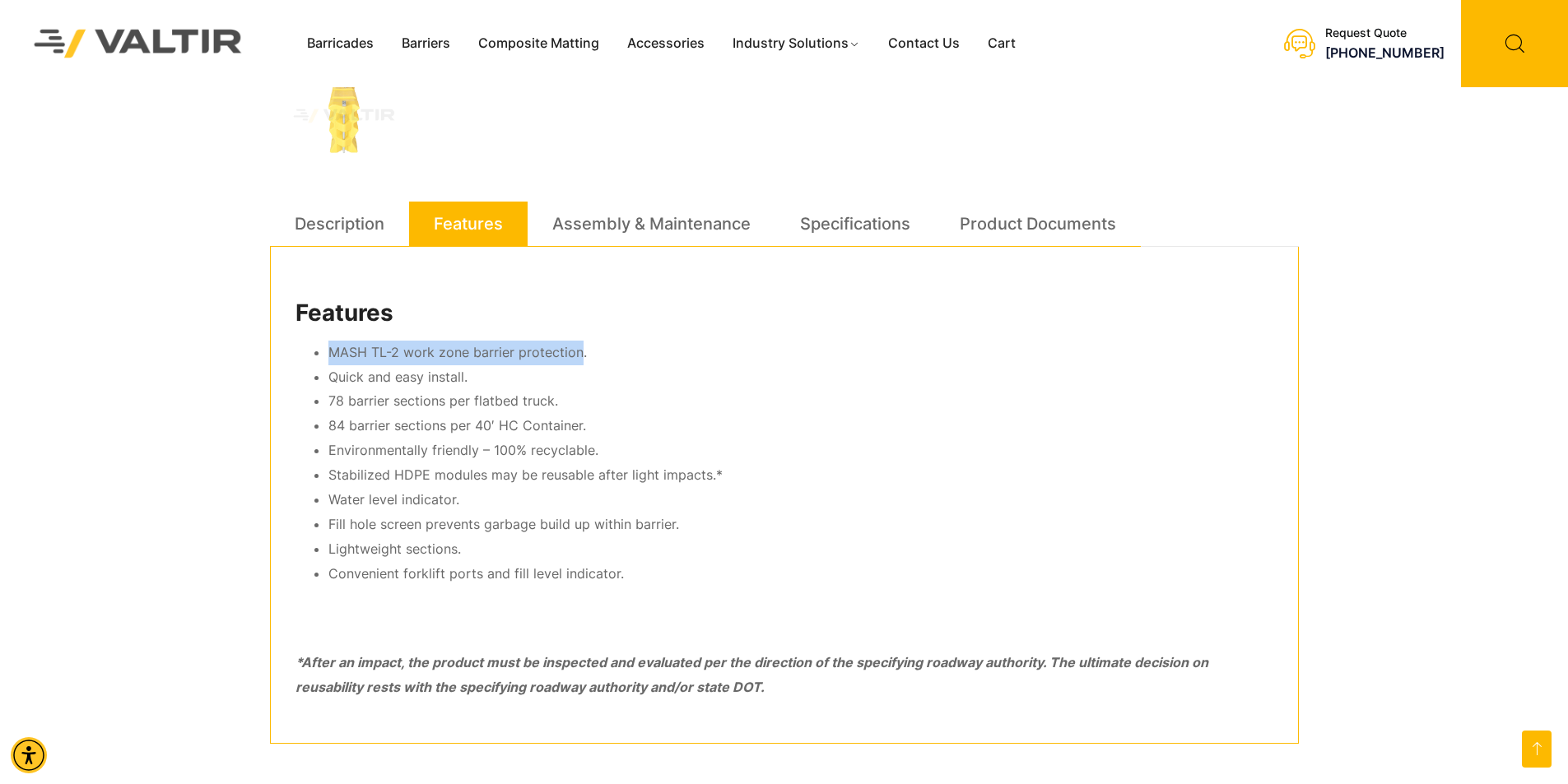
drag, startPoint x: 577, startPoint y: 358, endPoint x: 326, endPoint y: 346, distance: 251.3
click at [326, 346] on ul "MASH TL-2 work zone barrier protection. Quick and easy install. 78 barrier sect…" at bounding box center [784, 464] width 978 height 246
click at [748, 347] on li "MASH TL-2 work zone barrier protection." at bounding box center [801, 353] width 945 height 24
